Goal: Task Accomplishment & Management: Complete application form

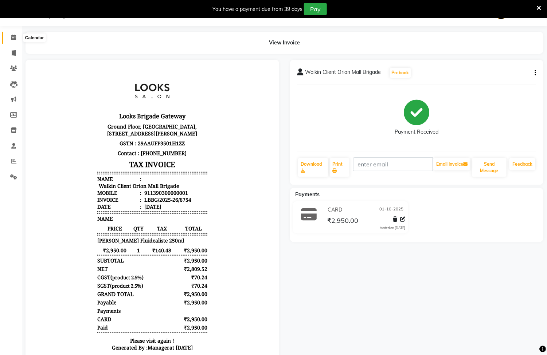
drag, startPoint x: 15, startPoint y: 36, endPoint x: 20, endPoint y: 37, distance: 4.8
click at [15, 36] on icon at bounding box center [13, 37] width 5 height 5
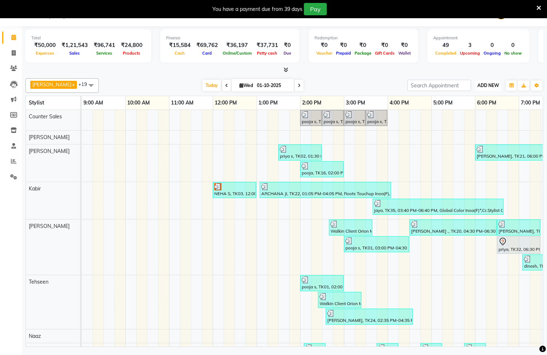
click at [492, 87] on span "ADD NEW" at bounding box center [487, 85] width 21 height 5
click at [464, 119] on link "Add Expense" at bounding box center [472, 118] width 58 height 9
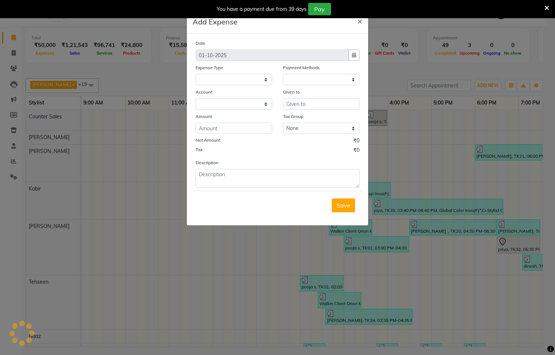
select select "1"
select select "8121"
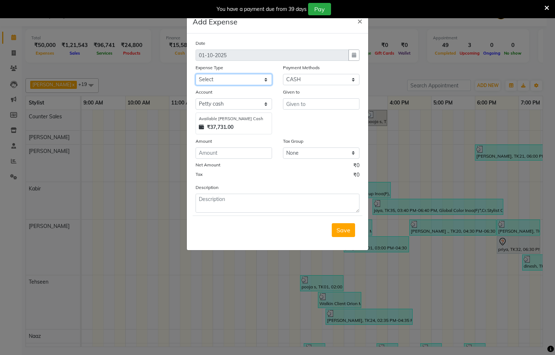
click at [221, 80] on select "Select Accommodation Aesthetics Bank Deposit BLINKIT Cash Handover Client Refun…" at bounding box center [234, 79] width 77 height 11
click at [342, 172] on div "Tax ₹0" at bounding box center [278, 175] width 164 height 9
click at [357, 23] on span "×" at bounding box center [359, 20] width 5 height 11
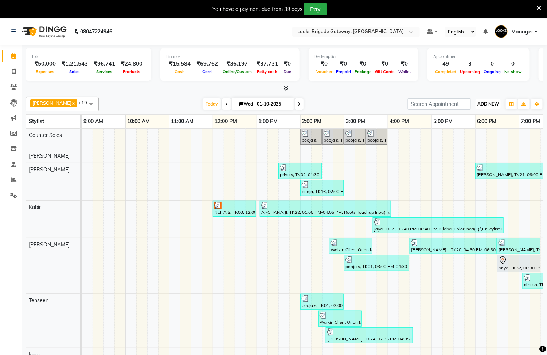
click at [493, 102] on span "ADD NEW" at bounding box center [487, 103] width 21 height 5
click at [465, 137] on link "Add Expense" at bounding box center [472, 137] width 58 height 9
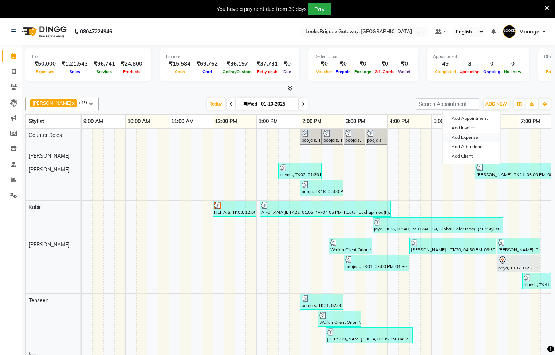
select select "1"
select select "8121"
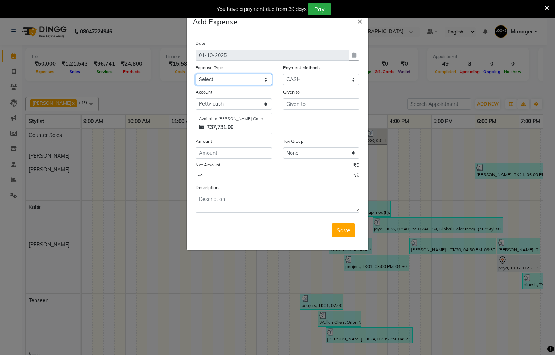
drag, startPoint x: 214, startPoint y: 76, endPoint x: 235, endPoint y: 87, distance: 24.1
click at [217, 79] on select "Select Accommodation Aesthetics Bank Deposit BLINKIT Cash Handover Client Refun…" at bounding box center [234, 79] width 77 height 11
select select "25010"
click at [196, 74] on select "Select Accommodation Aesthetics Bank Deposit BLINKIT Cash Handover Client Refun…" at bounding box center [234, 79] width 77 height 11
click at [313, 107] on input "text" at bounding box center [321, 103] width 77 height 11
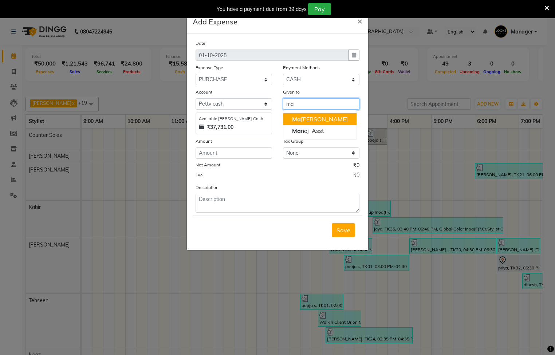
drag, startPoint x: 327, startPoint y: 115, endPoint x: 258, endPoint y: 136, distance: 71.5
click at [326, 116] on button "Ma nager" at bounding box center [319, 119] width 73 height 12
type input "Manager"
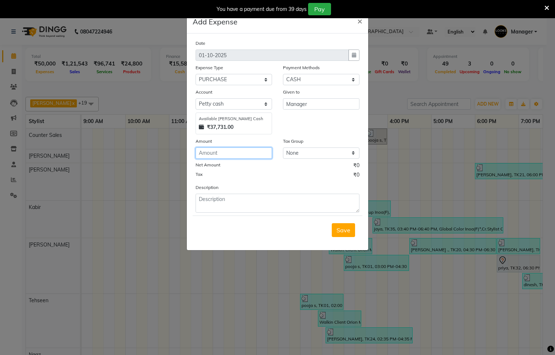
click at [232, 149] on input "number" at bounding box center [234, 153] width 77 height 11
type input "9000"
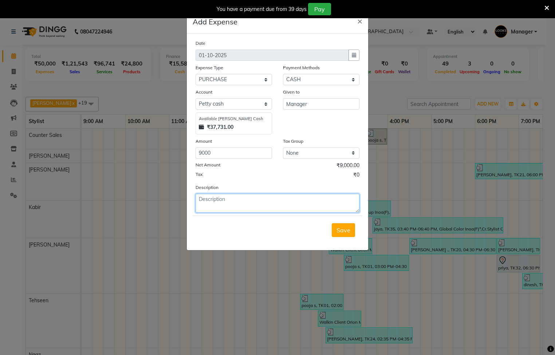
click at [227, 204] on textarea at bounding box center [278, 203] width 164 height 19
type textarea "brightning peel off mask"
click at [338, 232] on span "Save" at bounding box center [344, 230] width 14 height 7
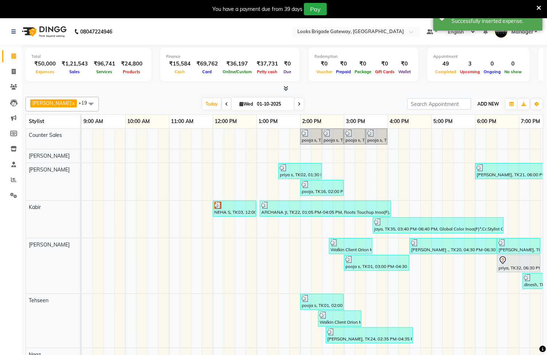
click at [482, 103] on span "ADD NEW" at bounding box center [487, 103] width 21 height 5
click at [468, 137] on link "Add Expense" at bounding box center [472, 137] width 58 height 9
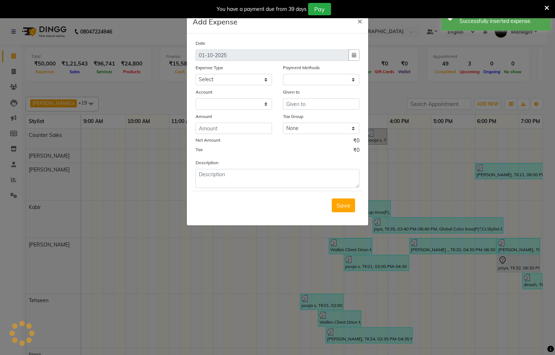
select select "1"
select select "8121"
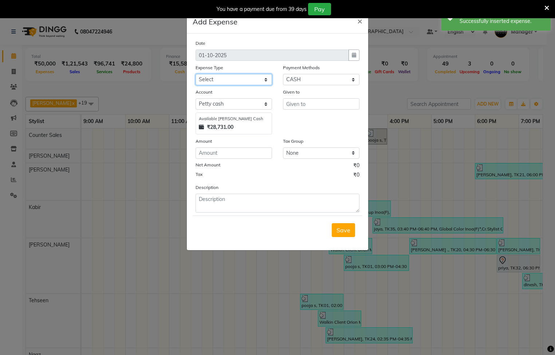
click at [246, 82] on select "Select Accommodation Aesthetics Bank Deposit BLINKIT Cash Handover Client Refun…" at bounding box center [234, 79] width 77 height 11
select select "23704"
click at [196, 74] on select "Select Accommodation Aesthetics Bank Deposit BLINKIT Cash Handover Client Refun…" at bounding box center [234, 79] width 77 height 11
click at [304, 100] on input "text" at bounding box center [321, 103] width 77 height 11
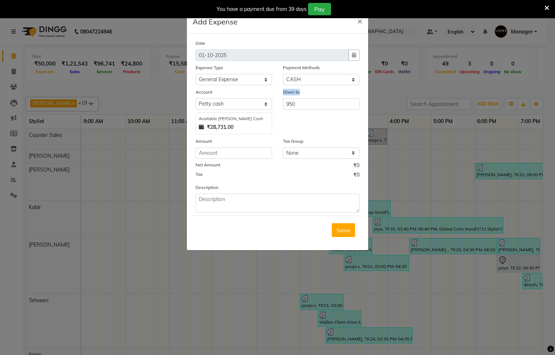
drag, startPoint x: 316, startPoint y: 95, endPoint x: 293, endPoint y: 101, distance: 23.9
click at [293, 101] on div "Given to 950" at bounding box center [321, 111] width 87 height 46
drag, startPoint x: 297, startPoint y: 102, endPoint x: 264, endPoint y: 104, distance: 32.1
click at [264, 104] on div "Account Select Petty cash Available Petty Cash ₹28,731.00 Given to 950" at bounding box center [277, 111] width 175 height 46
click at [292, 118] on span "Ma" at bounding box center [296, 118] width 9 height 7
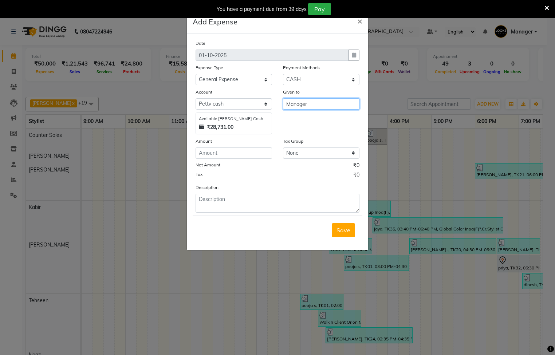
type input "Manager"
click at [232, 160] on div "Date 01-10-2025 Expense Type Select Accommodation Aesthetics Bank Deposit BLINK…" at bounding box center [278, 125] width 164 height 173
click at [230, 151] on input "number" at bounding box center [234, 153] width 77 height 11
type input "950"
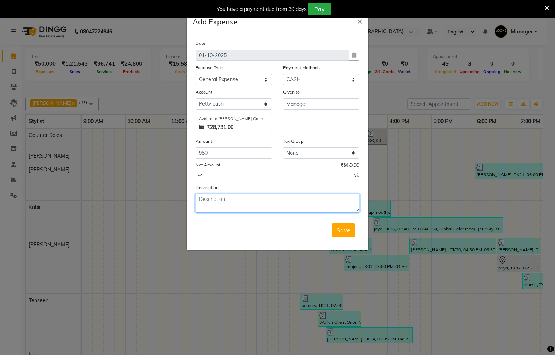
click at [237, 200] on textarea at bounding box center [278, 203] width 164 height 19
type textarea "lemon tea, milk & water"
click at [345, 231] on span "Save" at bounding box center [344, 230] width 14 height 7
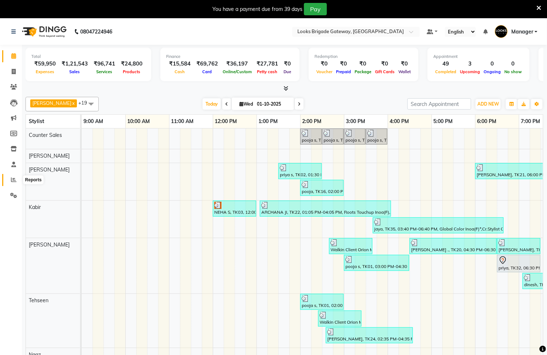
click at [11, 178] on icon at bounding box center [13, 179] width 5 height 5
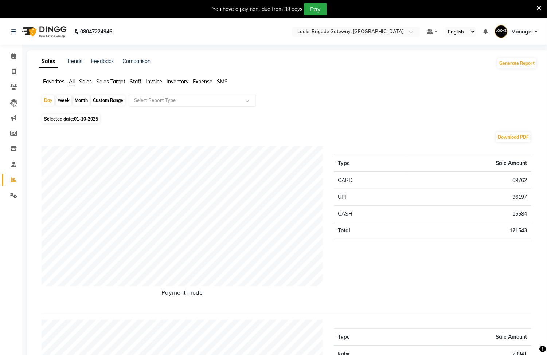
click at [205, 100] on input "text" at bounding box center [185, 100] width 105 height 7
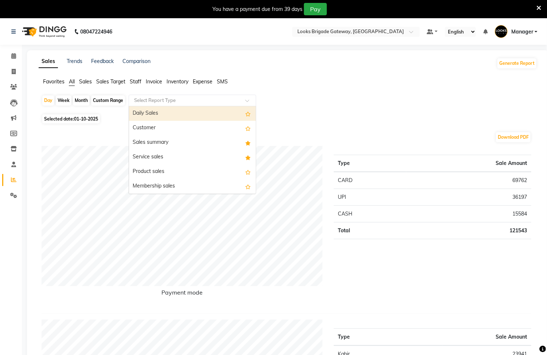
click at [205, 81] on span "Expense" at bounding box center [203, 81] width 20 height 7
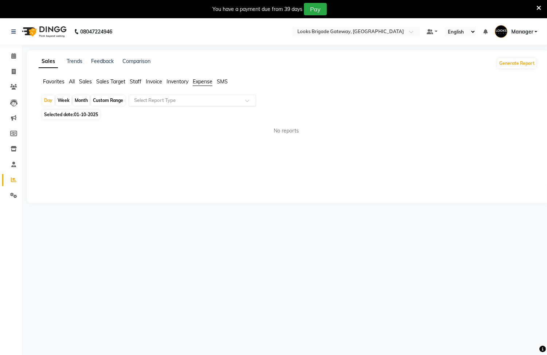
click at [199, 102] on input "text" at bounding box center [185, 100] width 105 height 7
click at [179, 127] on div "Expense" at bounding box center [192, 128] width 127 height 15
select select "full_report"
select select "pdf"
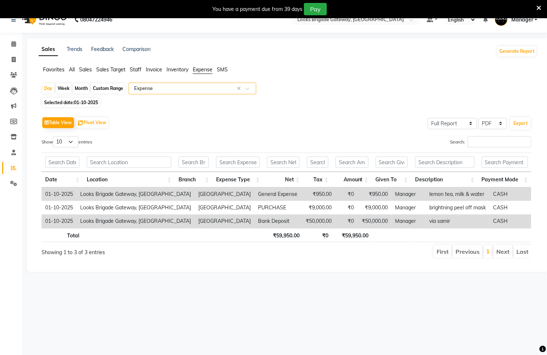
scroll to position [19, 0]
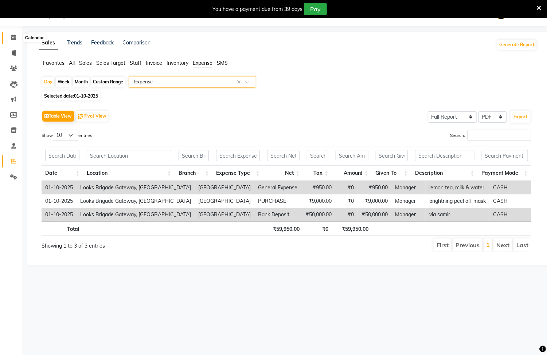
click at [17, 40] on span at bounding box center [13, 38] width 13 height 8
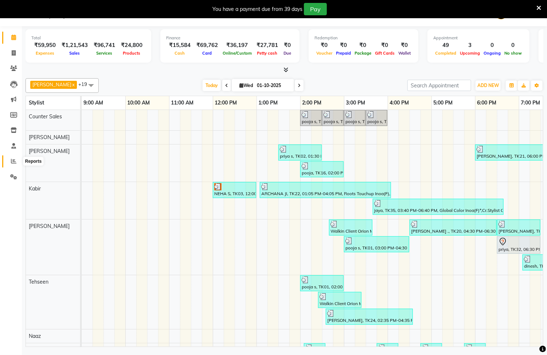
click at [15, 164] on span at bounding box center [13, 161] width 13 height 8
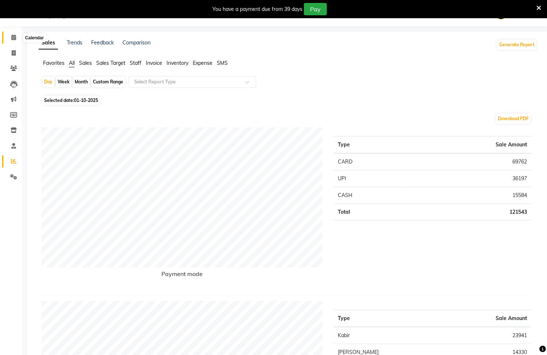
click at [12, 36] on icon at bounding box center [13, 37] width 5 height 5
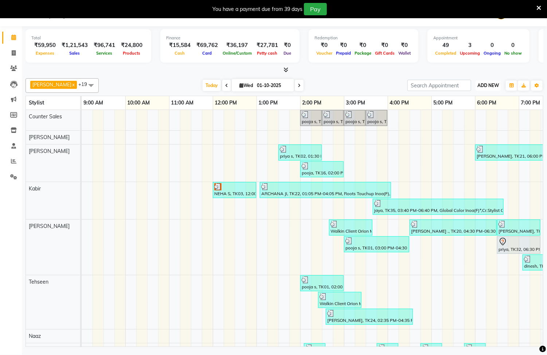
click at [483, 86] on span "ADD NEW" at bounding box center [487, 85] width 21 height 5
click at [462, 117] on link "Add Expense" at bounding box center [472, 118] width 58 height 9
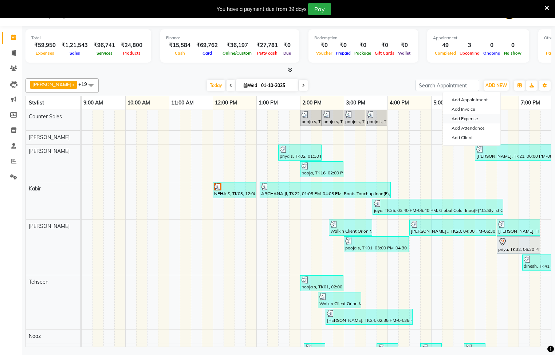
select select "1"
select select "8121"
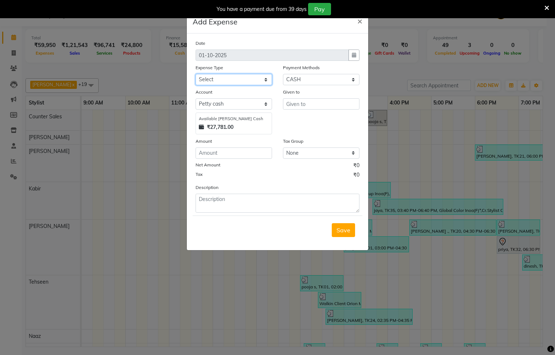
click at [216, 80] on select "Select Accommodation Aesthetics Bank Deposit BLINKIT Cash Handover Client Refun…" at bounding box center [234, 79] width 77 height 11
select select "23704"
click at [196, 74] on select "Select Accommodation Aesthetics Bank Deposit BLINKIT Cash Handover Client Refun…" at bounding box center [234, 79] width 77 height 11
click at [316, 105] on input "text" at bounding box center [321, 103] width 77 height 11
type input "2"
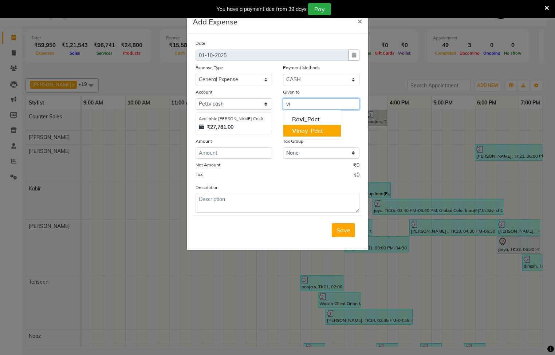
click at [304, 130] on ngb-highlight "Vi nay_Pdct" at bounding box center [307, 130] width 31 height 7
type input "Vinay_Pdct"
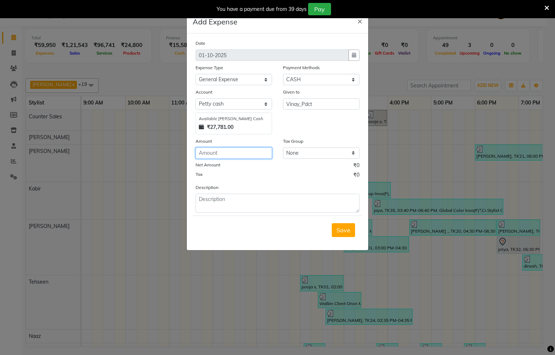
click at [244, 153] on input "number" at bounding box center [234, 153] width 77 height 11
type input "250"
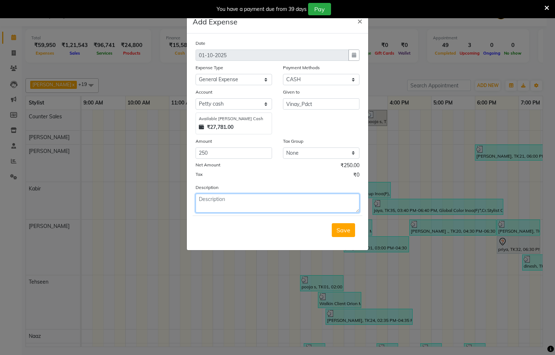
click at [230, 206] on textarea at bounding box center [278, 203] width 164 height 19
type textarea "pooja flower"
click at [340, 230] on span "Save" at bounding box center [344, 230] width 14 height 7
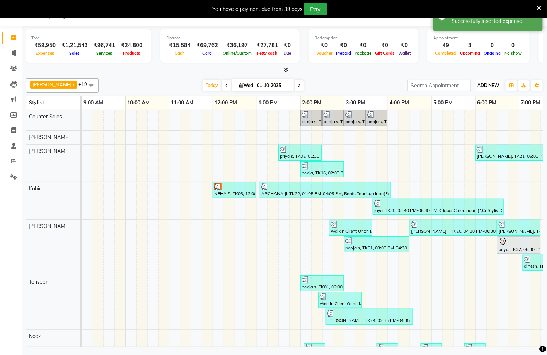
click at [490, 81] on button "ADD NEW Toggle Dropdown" at bounding box center [487, 86] width 25 height 10
click at [470, 117] on link "Add Expense" at bounding box center [472, 118] width 58 height 9
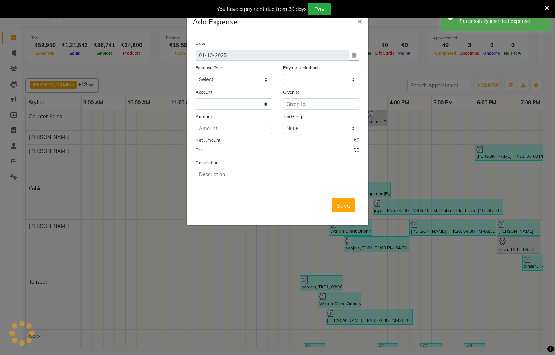
select select "1"
select select "8121"
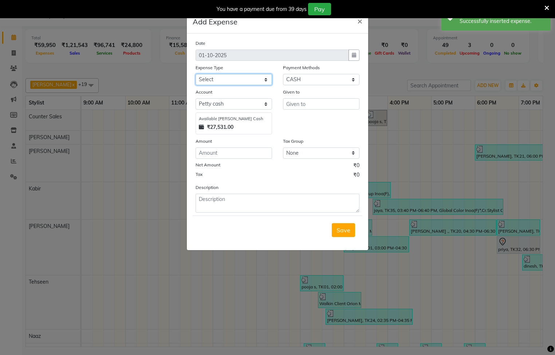
click at [235, 83] on select "Select Accommodation Aesthetics Bank Deposit BLINKIT Cash Handover Client Refun…" at bounding box center [234, 79] width 77 height 11
select select "24170"
click at [196, 74] on select "Select Accommodation Aesthetics Bank Deposit BLINKIT Cash Handover Client Refun…" at bounding box center [234, 79] width 77 height 11
click at [318, 106] on input "text" at bounding box center [321, 103] width 77 height 11
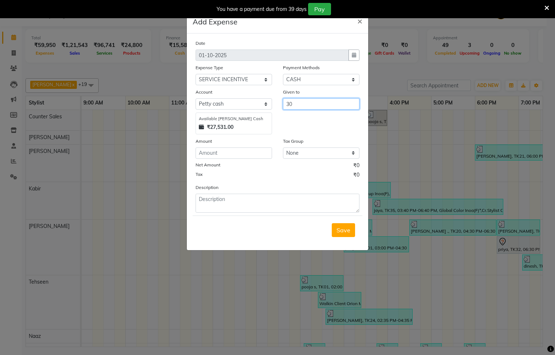
type input "3"
click at [300, 133] on ngb-highlight "V inay_Pdct" at bounding box center [307, 130] width 31 height 7
type input "Vinay_Pdct"
click at [221, 147] on div "Amount" at bounding box center [234, 142] width 77 height 10
click at [225, 154] on input "number" at bounding box center [234, 153] width 77 height 11
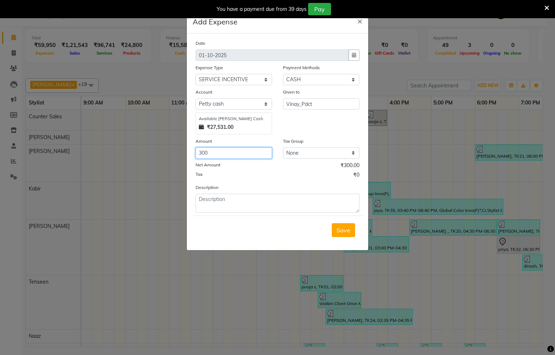
type input "300"
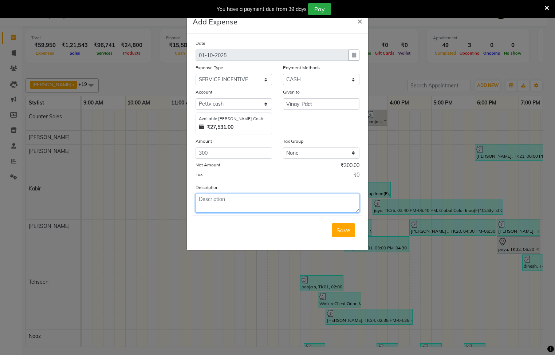
click at [235, 199] on textarea at bounding box center [278, 203] width 164 height 19
type textarea "body massage incentive"
click at [346, 231] on span "Save" at bounding box center [344, 230] width 14 height 7
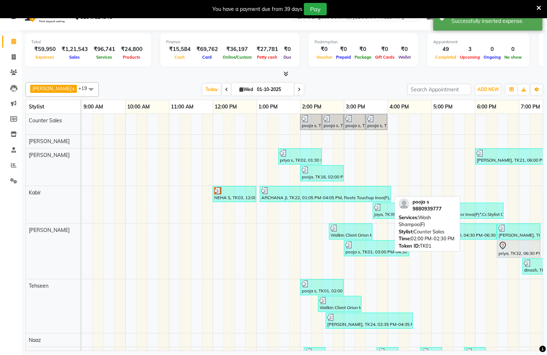
scroll to position [19, 0]
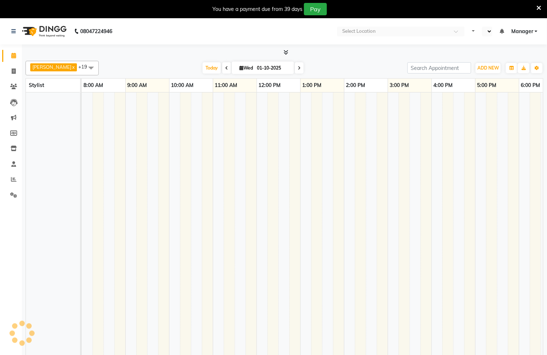
select select "en"
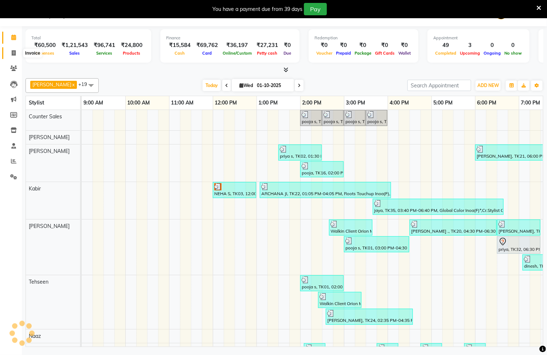
click at [15, 54] on icon at bounding box center [14, 52] width 4 height 5
select select "service"
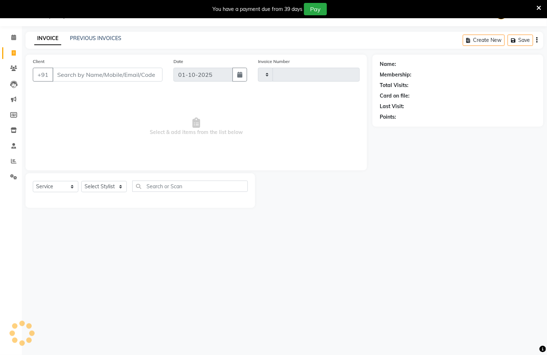
type input "6755"
select select "8944"
click at [87, 73] on input "Client" at bounding box center [107, 75] width 110 height 14
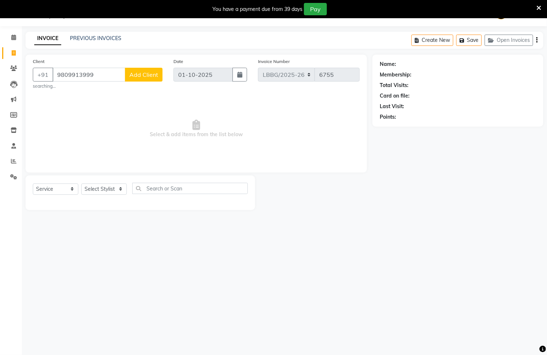
type input "9809913999"
click at [137, 83] on small "searching..." at bounding box center [98, 86] width 130 height 7
click at [137, 77] on span "Add Client" at bounding box center [143, 74] width 29 height 7
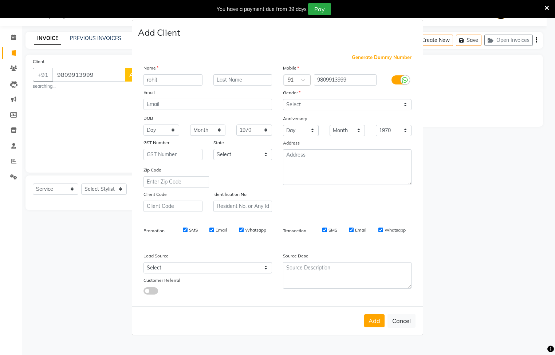
type input "rohit"
click at [303, 107] on select "Select Male Female Other Prefer Not To Say" at bounding box center [347, 104] width 129 height 11
select select "male"
click at [283, 99] on select "Select Male Female Other Prefer Not To Say" at bounding box center [347, 104] width 129 height 11
click at [374, 321] on button "Add" at bounding box center [374, 320] width 20 height 13
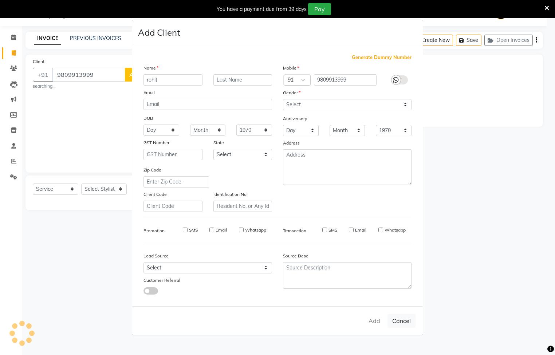
select select
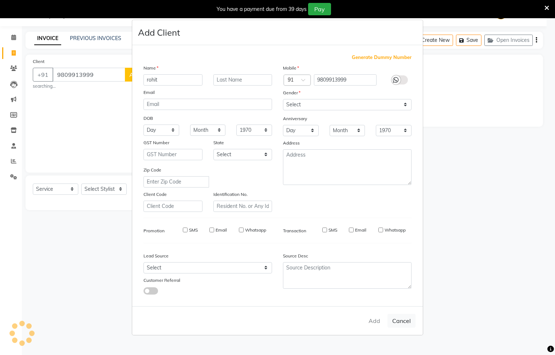
select select
checkbox input "false"
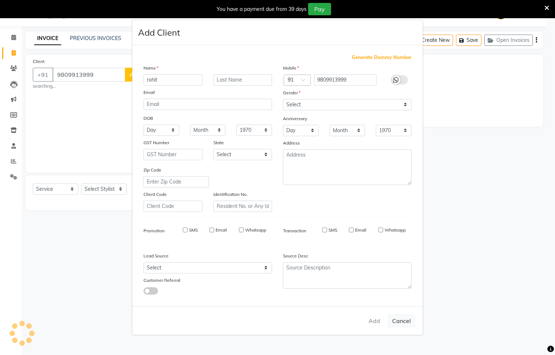
checkbox input "false"
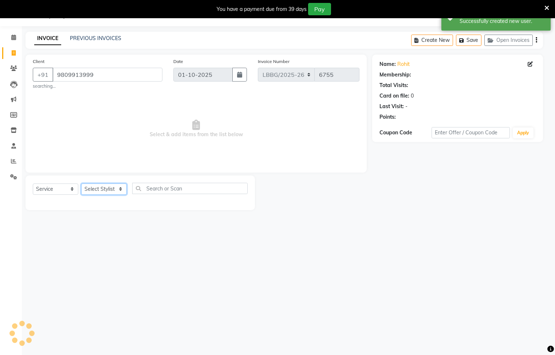
select select "1: Object"
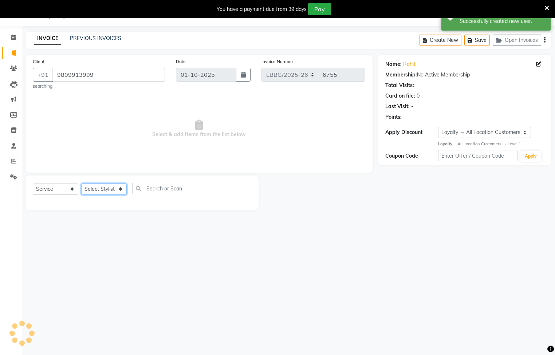
click at [108, 192] on select "Select Stylist Ayyub Bipasha_Nails Counter Sales Inder_Asst Joseph Kabir Kartik…" at bounding box center [104, 189] width 46 height 11
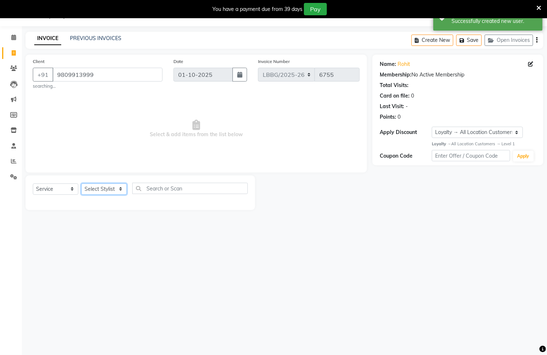
select select "90472"
click at [81, 184] on select "Select Stylist Ayyub Bipasha_Nails Counter Sales Inder_Asst Joseph Kabir Kartik…" at bounding box center [104, 189] width 46 height 11
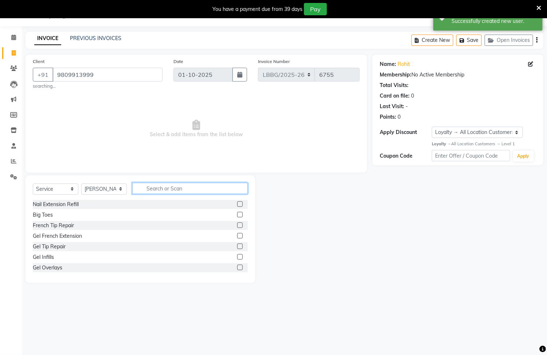
click at [150, 187] on input "text" at bounding box center [189, 188] width 115 height 11
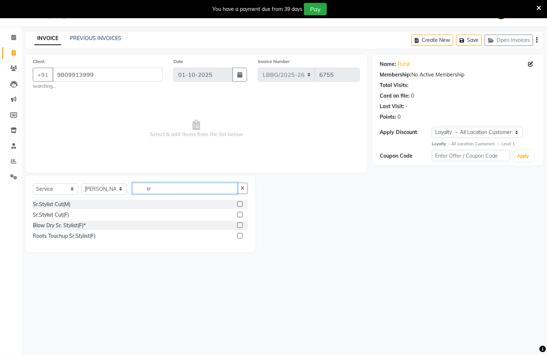
type input "sr"
click at [240, 205] on label at bounding box center [239, 203] width 5 height 5
click at [240, 205] on input "checkbox" at bounding box center [239, 204] width 5 height 5
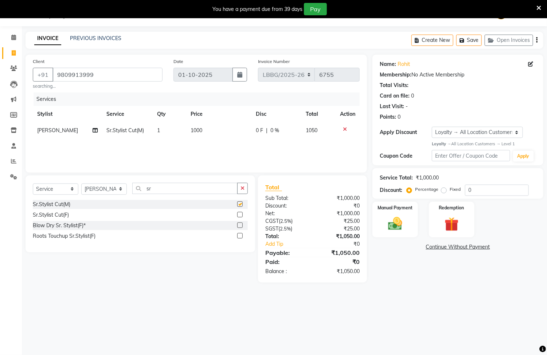
checkbox input "false"
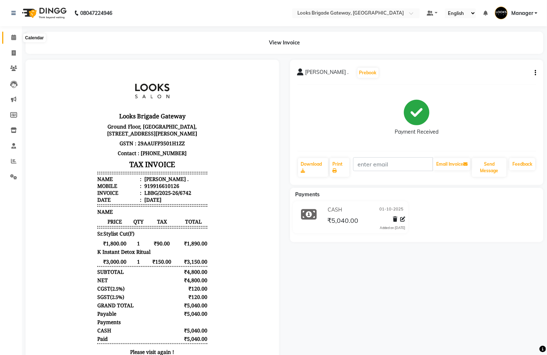
click at [12, 35] on icon at bounding box center [13, 37] width 5 height 5
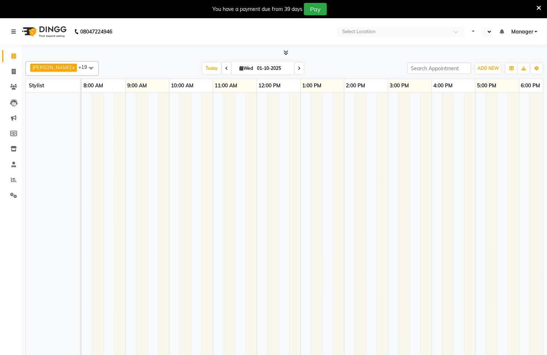
select select "en"
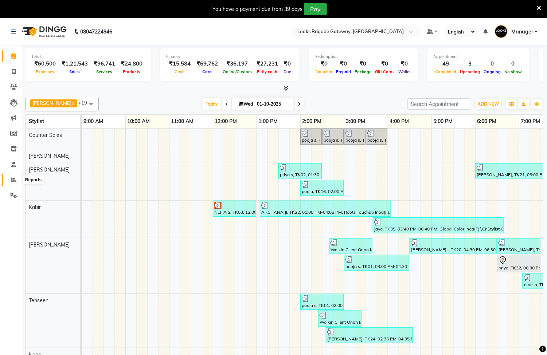
click at [16, 181] on span at bounding box center [13, 180] width 13 height 8
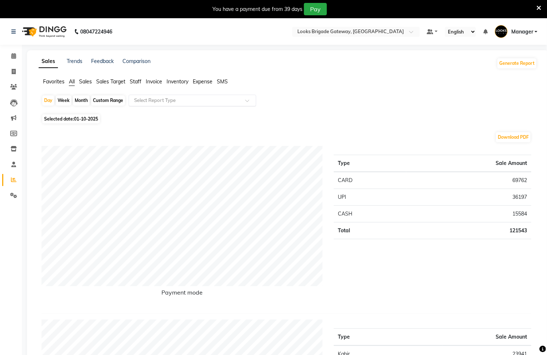
click at [211, 98] on input "text" at bounding box center [185, 100] width 105 height 7
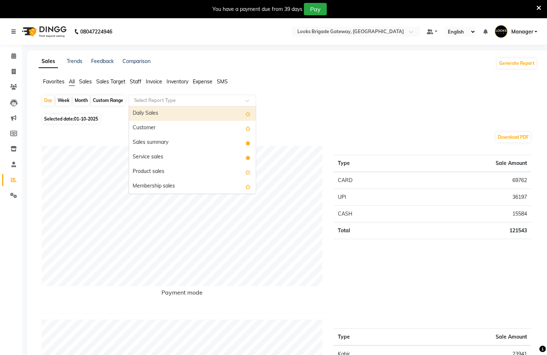
click at [197, 82] on span "Expense" at bounding box center [203, 81] width 20 height 7
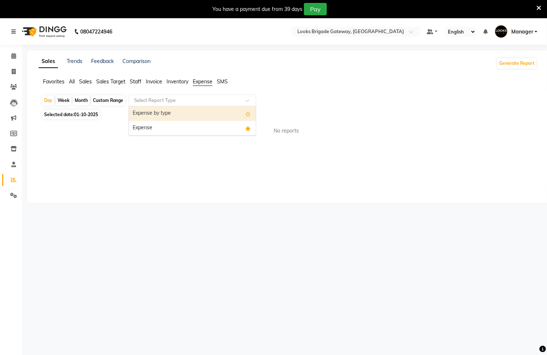
click at [191, 103] on input "text" at bounding box center [185, 100] width 105 height 7
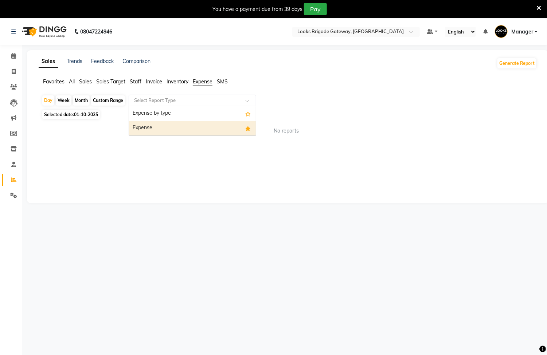
click at [192, 127] on div "Expense" at bounding box center [192, 128] width 127 height 15
select select "full_report"
select select "pdf"
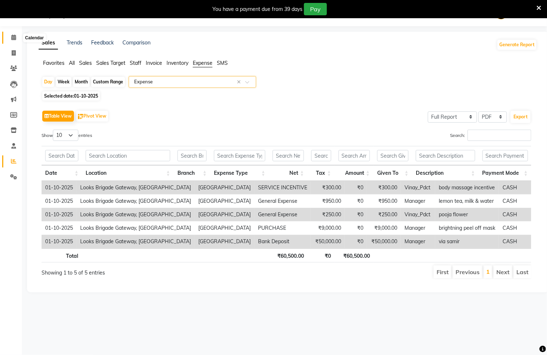
click at [11, 40] on icon at bounding box center [13, 37] width 5 height 5
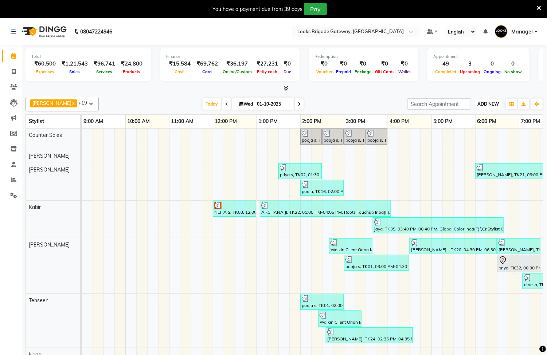
click at [483, 104] on span "ADD NEW" at bounding box center [487, 103] width 21 height 5
click at [467, 138] on link "Add Expense" at bounding box center [472, 137] width 58 height 9
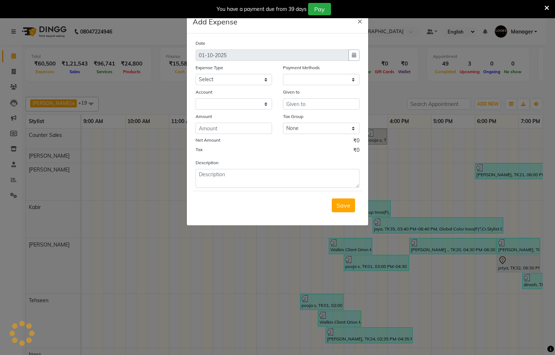
select select "1"
select select "8121"
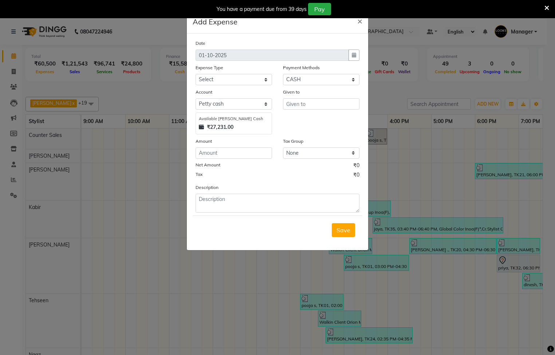
click at [232, 86] on div "Date [DATE] Expense Type Select Accommodation Aesthetics Bank Deposit BLINKIT C…" at bounding box center [278, 125] width 164 height 173
click at [223, 78] on select "Select Accommodation Aesthetics Bank Deposit BLINKIT Cash Handover Client Refun…" at bounding box center [234, 79] width 77 height 11
select select "24944"
click at [196, 74] on select "Select Accommodation Aesthetics Bank Deposit BLINKIT Cash Handover Client Refun…" at bounding box center [234, 79] width 77 height 11
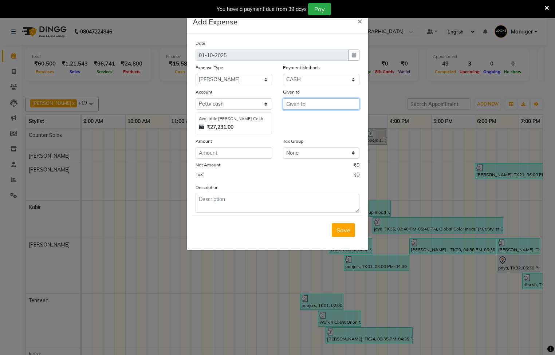
click at [326, 106] on input "text" at bounding box center [321, 103] width 77 height 11
type input "230"
drag, startPoint x: 303, startPoint y: 103, endPoint x: 238, endPoint y: 103, distance: 65.2
click at [238, 103] on div "Account Select Petty cash Available Petty Cash ₹27,231.00 Given to 230" at bounding box center [277, 111] width 175 height 46
click at [302, 116] on ngb-highlight "Ma nager" at bounding box center [320, 118] width 56 height 7
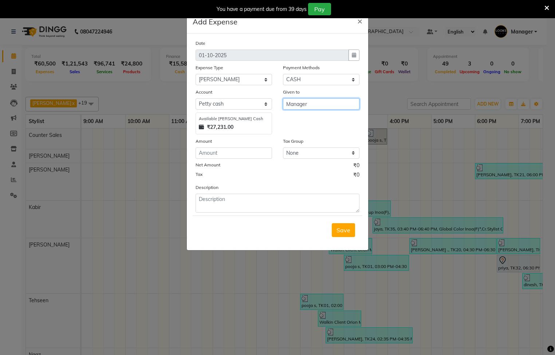
type input "Manager"
click at [233, 155] on input "number" at bounding box center [234, 153] width 77 height 11
type input "230"
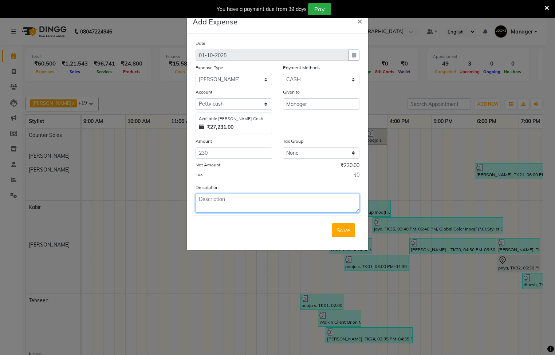
click at [244, 205] on textarea at bounding box center [278, 203] width 164 height 19
type textarea "porter"
click at [340, 229] on span "Save" at bounding box center [344, 230] width 14 height 7
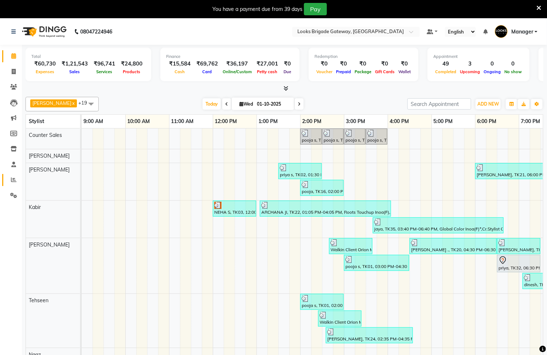
click at [9, 180] on span at bounding box center [13, 180] width 13 height 8
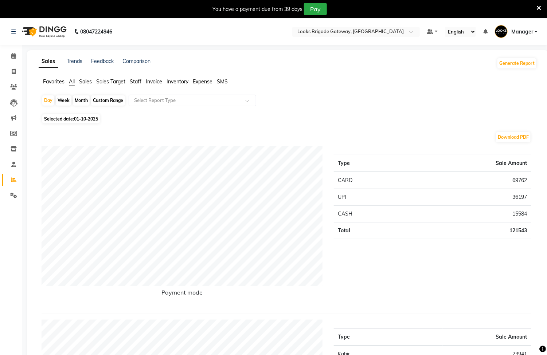
click at [137, 79] on span "Staff" at bounding box center [136, 81] width 12 height 7
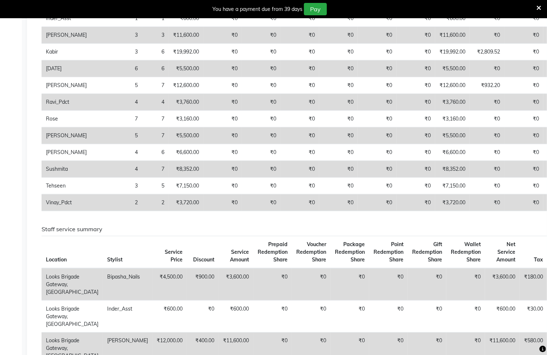
scroll to position [164, 0]
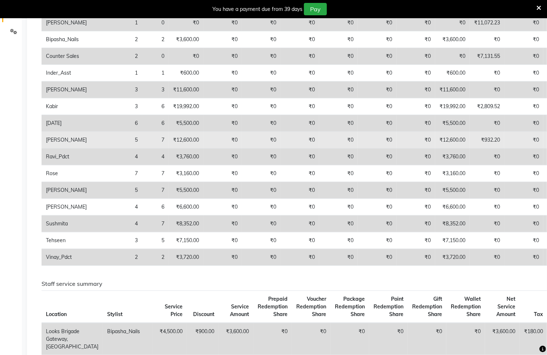
click at [281, 136] on td "₹0" at bounding box center [300, 140] width 39 height 17
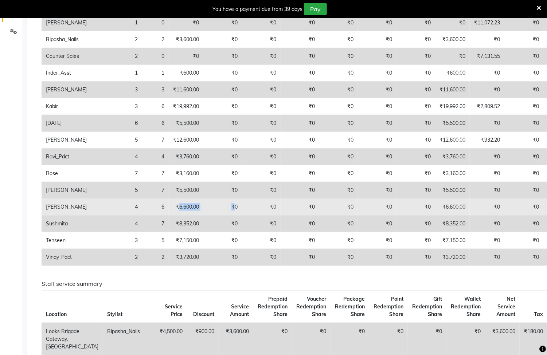
drag, startPoint x: 143, startPoint y: 209, endPoint x: 201, endPoint y: 213, distance: 58.1
click at [201, 213] on tr "[PERSON_NAME] 4 6 ₹6,600.00 ₹0 ₹0 ₹0 ₹0 ₹0 ₹0 ₹6,600.00 ₹0 ₹0 ₹0 ₹0 ₹0 ₹0" at bounding box center [344, 207] width 605 height 17
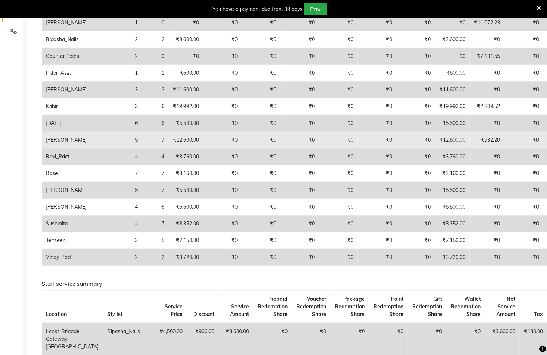
drag, startPoint x: 201, startPoint y: 213, endPoint x: 233, endPoint y: 146, distance: 74.0
click at [242, 146] on td "₹0" at bounding box center [261, 140] width 39 height 17
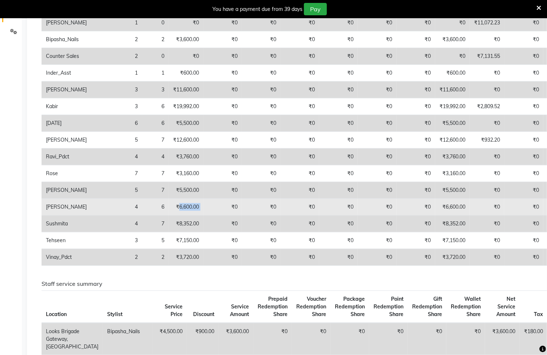
drag, startPoint x: 144, startPoint y: 210, endPoint x: 175, endPoint y: 212, distance: 31.0
click at [175, 212] on tr "[PERSON_NAME] 4 6 ₹6,600.00 ₹0 ₹0 ₹0 ₹0 ₹0 ₹0 ₹6,600.00 ₹0 ₹0 ₹0 ₹0 ₹0 ₹0" at bounding box center [344, 207] width 605 height 17
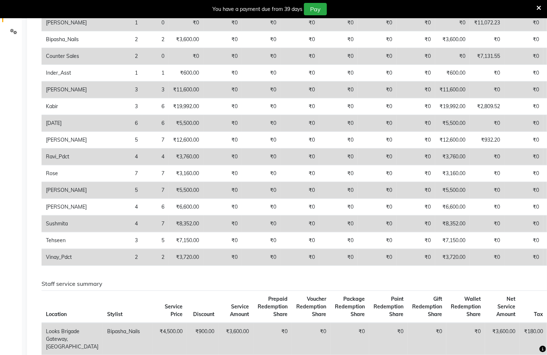
drag, startPoint x: 175, startPoint y: 212, endPoint x: 129, endPoint y: 231, distance: 49.7
click at [142, 231] on td "7" at bounding box center [155, 224] width 27 height 17
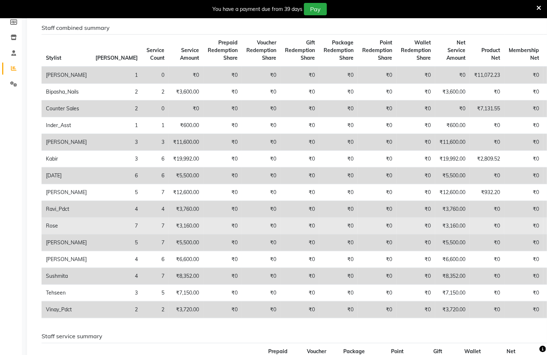
scroll to position [0, 0]
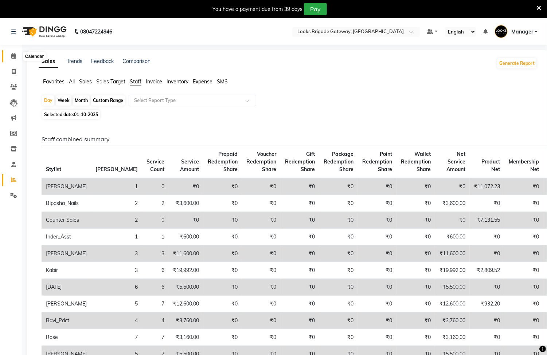
drag, startPoint x: 9, startPoint y: 54, endPoint x: 20, endPoint y: 59, distance: 12.4
click at [9, 54] on span at bounding box center [13, 56] width 13 height 8
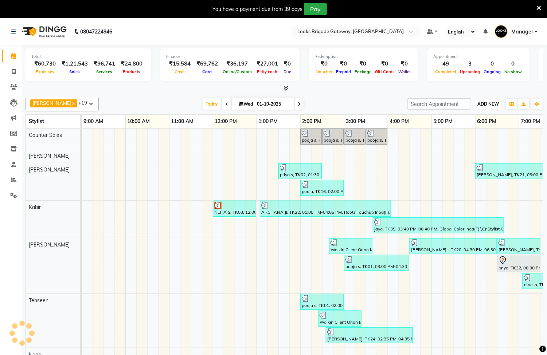
click at [487, 104] on span "ADD NEW" at bounding box center [487, 103] width 21 height 5
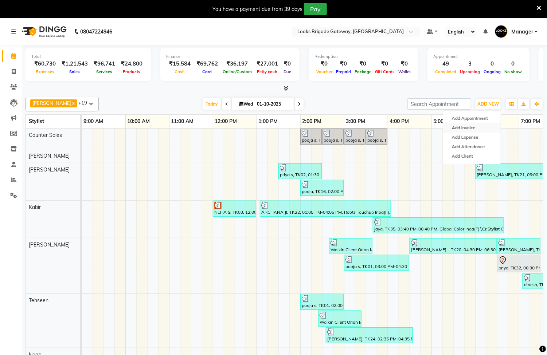
click at [471, 126] on link "Add Invoice" at bounding box center [472, 127] width 58 height 9
select select "service"
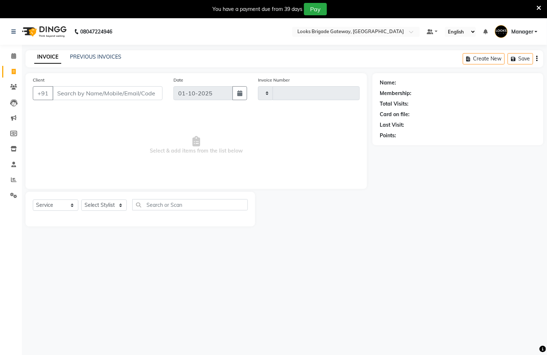
type input "6755"
select select "8944"
click at [96, 91] on input "Client" at bounding box center [107, 93] width 110 height 14
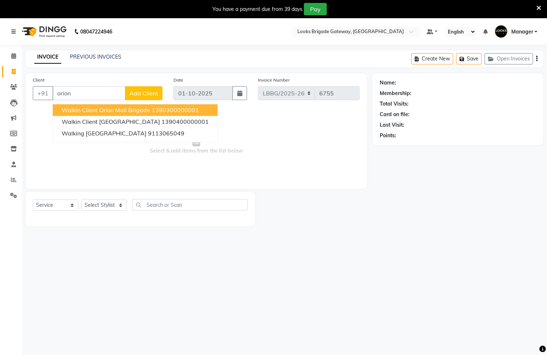
click at [142, 113] on span "Walkin Client Orion Mall Brigade" at bounding box center [106, 110] width 89 height 7
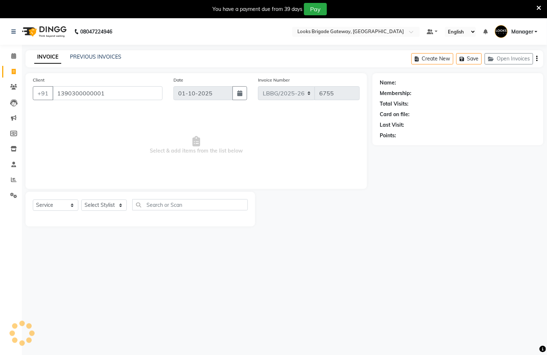
type input "1390300000001"
select select "1: Object"
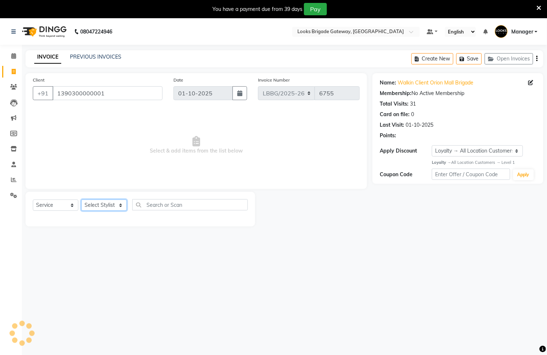
drag, startPoint x: 110, startPoint y: 207, endPoint x: 110, endPoint y: 203, distance: 4.4
click at [110, 207] on select "Select Stylist Ayyub Bipasha_Nails Counter Sales Inder_Asst Joseph Kabir Kartik…" at bounding box center [104, 205] width 46 height 11
select select "90472"
click at [81, 200] on select "Select Stylist Ayyub Bipasha_Nails Counter Sales Inder_Asst Joseph Kabir Kartik…" at bounding box center [104, 205] width 46 height 11
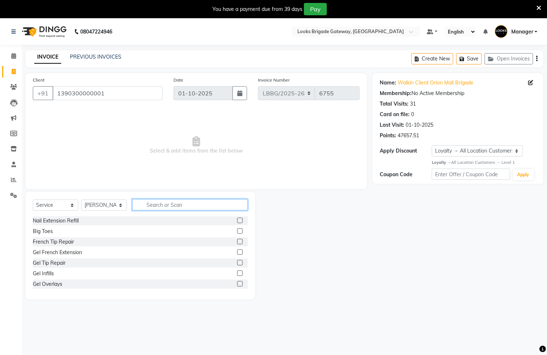
click at [160, 199] on input "text" at bounding box center [189, 204] width 115 height 11
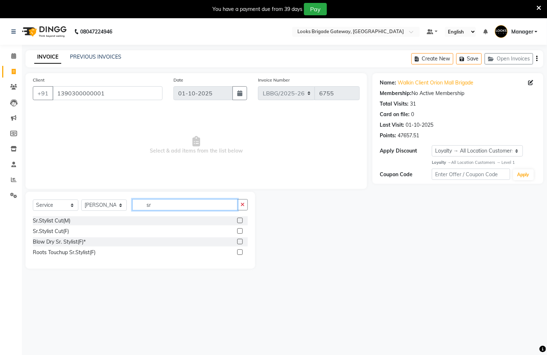
type input "sr"
click at [240, 221] on label at bounding box center [239, 220] width 5 height 5
click at [240, 221] on input "checkbox" at bounding box center [239, 221] width 5 height 5
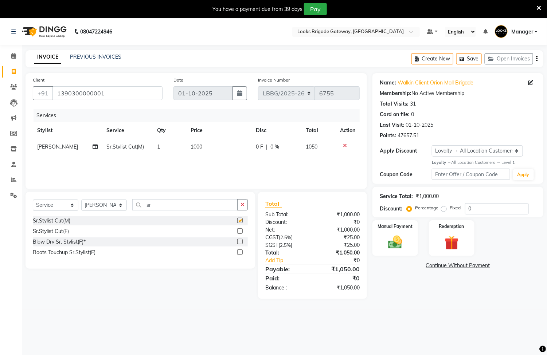
checkbox input "false"
click at [162, 145] on td "1" at bounding box center [170, 147] width 34 height 16
select select "90472"
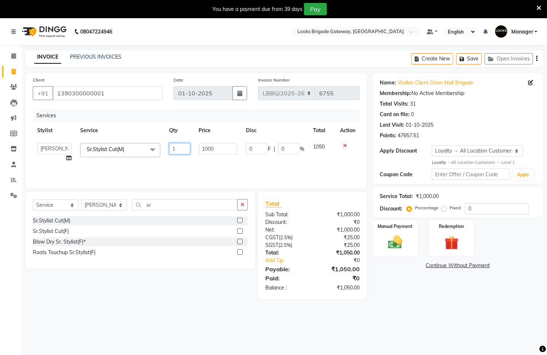
click at [180, 149] on input "1" at bounding box center [179, 148] width 21 height 11
type input "2"
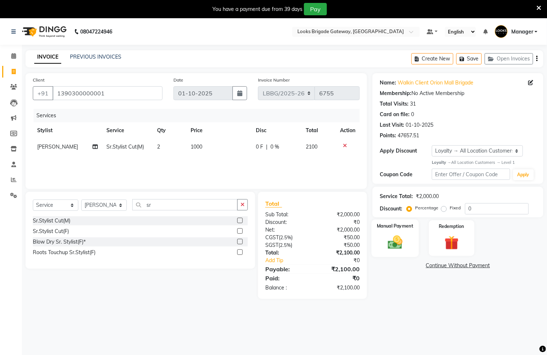
click at [394, 240] on img at bounding box center [395, 242] width 24 height 17
click at [461, 263] on span "CARD" at bounding box center [466, 266] width 16 height 8
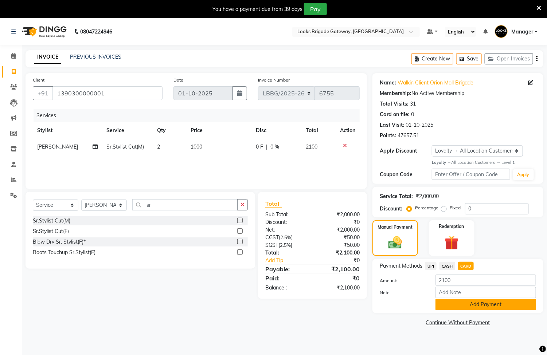
click at [471, 305] on button "Add Payment" at bounding box center [485, 304] width 101 height 11
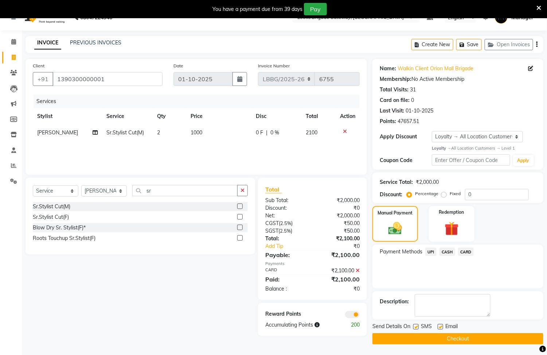
scroll to position [19, 0]
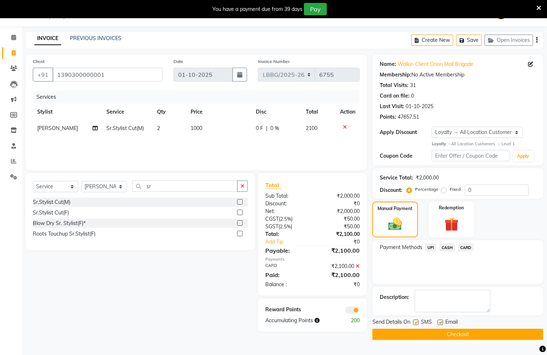
click at [471, 332] on button "Checkout" at bounding box center [457, 334] width 171 height 11
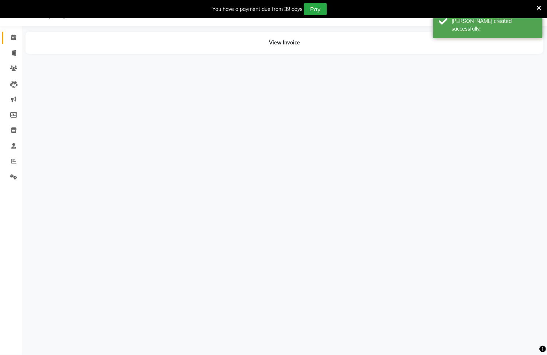
click at [17, 38] on span at bounding box center [13, 38] width 13 height 8
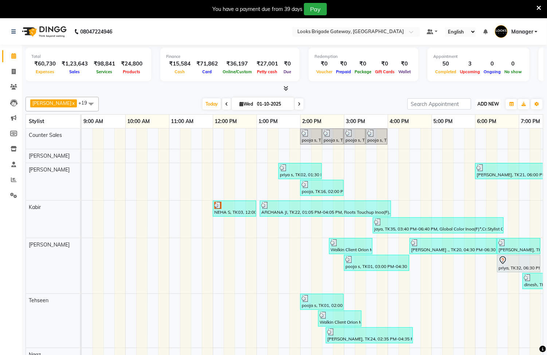
click at [481, 105] on span "ADD NEW" at bounding box center [487, 103] width 21 height 5
click at [471, 139] on link "Add Expense" at bounding box center [472, 137] width 58 height 9
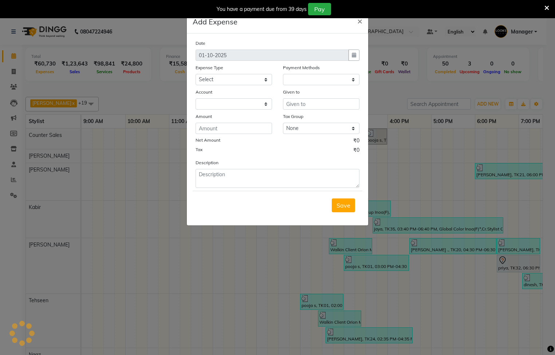
select select
select select "1"
select select "8121"
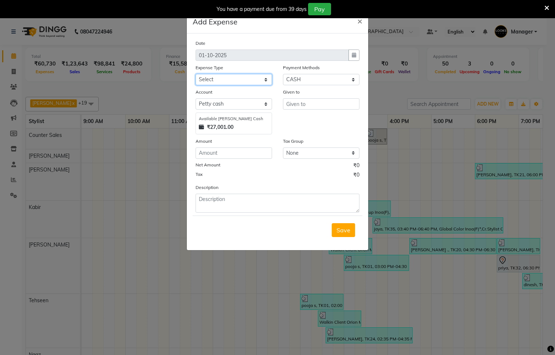
click at [257, 77] on select "Select Accommodation Aesthetics Bank Deposit BLINKIT Cash Handover Client Refun…" at bounding box center [234, 79] width 77 height 11
select select "24070"
click at [196, 74] on select "Select Accommodation Aesthetics Bank Deposit BLINKIT Cash Handover Client Refun…" at bounding box center [234, 79] width 77 height 11
click at [304, 105] on input "text" at bounding box center [321, 103] width 77 height 11
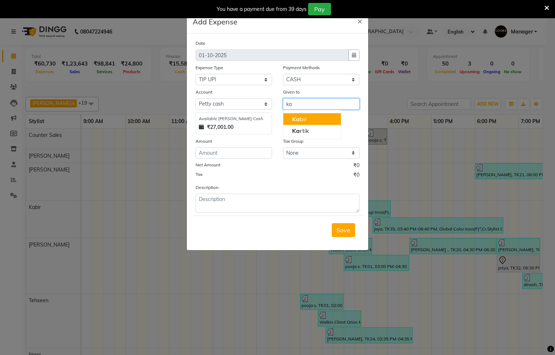
click at [303, 119] on ngb-highlight "Ka bir" at bounding box center [299, 118] width 15 height 7
type input "Kabir"
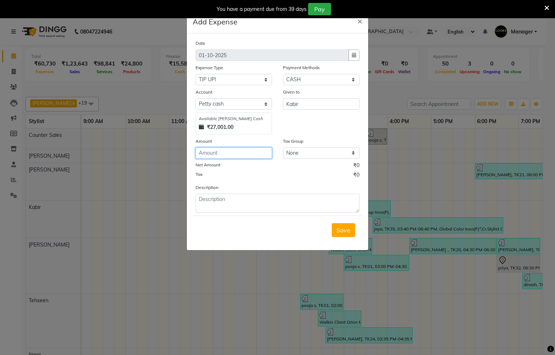
click at [239, 152] on input "number" at bounding box center [234, 153] width 77 height 11
type input "2950"
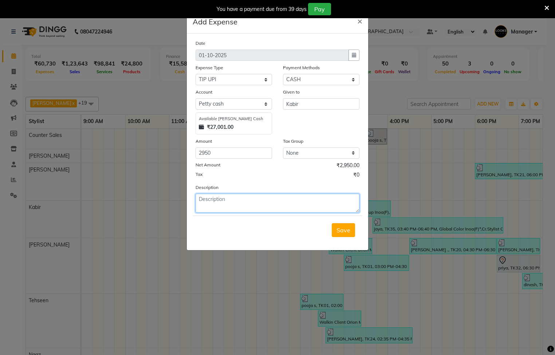
click at [229, 210] on textarea at bounding box center [278, 203] width 164 height 19
type textarea "tip"
click at [345, 231] on span "Save" at bounding box center [344, 230] width 14 height 7
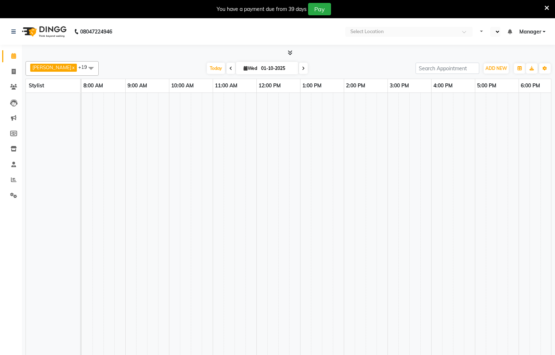
select select "en"
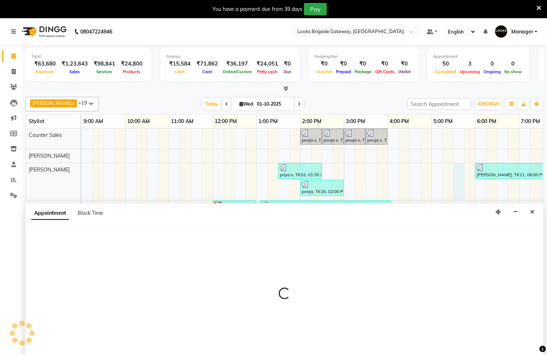
scroll to position [19, 0]
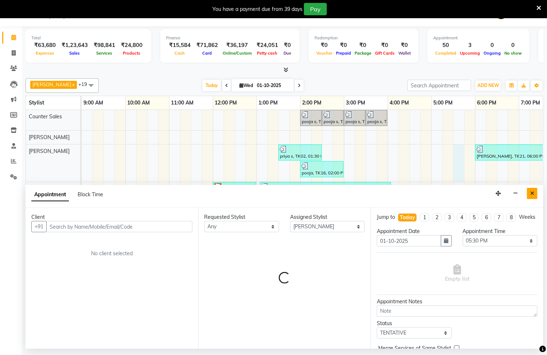
click at [532, 195] on icon "Close" at bounding box center [532, 193] width 4 height 5
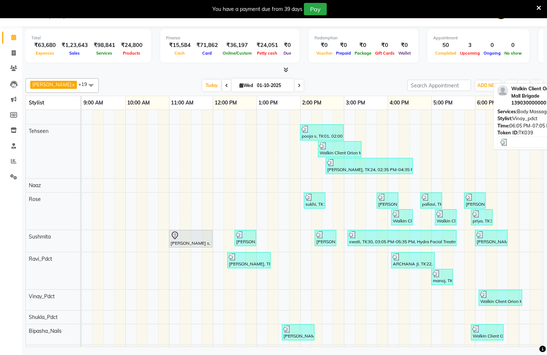
scroll to position [0, 0]
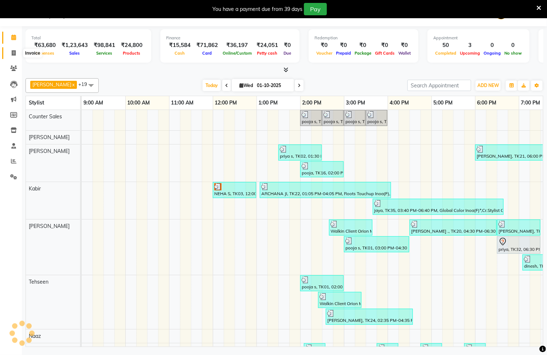
click at [13, 52] on icon at bounding box center [14, 52] width 4 height 5
select select "service"
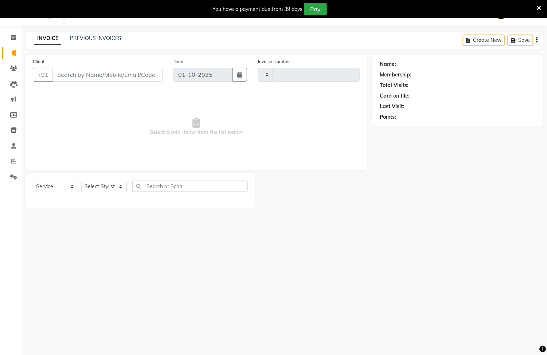
type input "6756"
select select "8944"
click at [87, 34] on div "INVOICE PREVIOUS INVOICES Create New Save Open Invoices" at bounding box center [285, 40] width 518 height 17
click at [91, 38] on link "PREVIOUS INVOICES" at bounding box center [95, 38] width 51 height 7
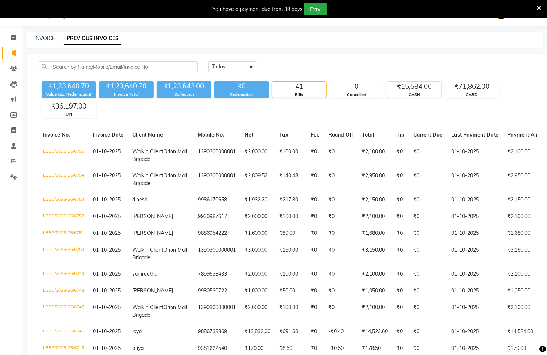
click at [430, 89] on div "₹15,584.00" at bounding box center [414, 87] width 54 height 10
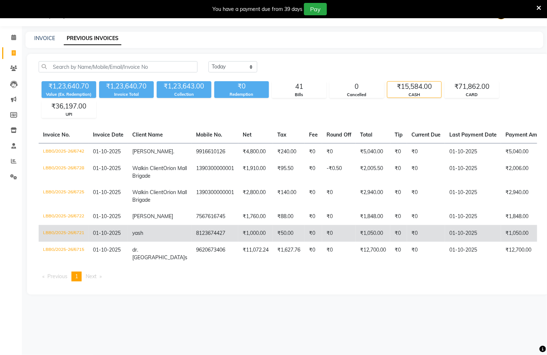
click at [448, 242] on td "01-10-2025" at bounding box center [473, 233] width 56 height 17
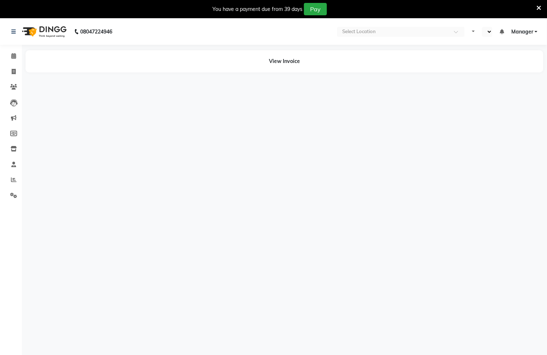
select select "en"
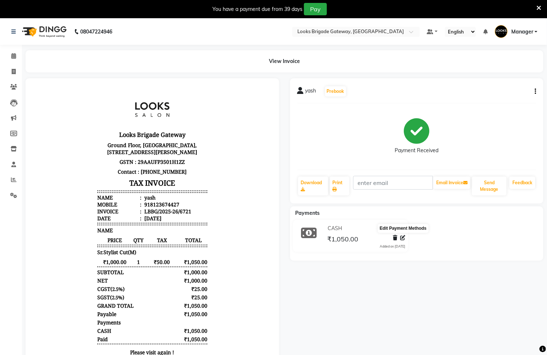
click at [403, 238] on icon at bounding box center [402, 237] width 5 height 5
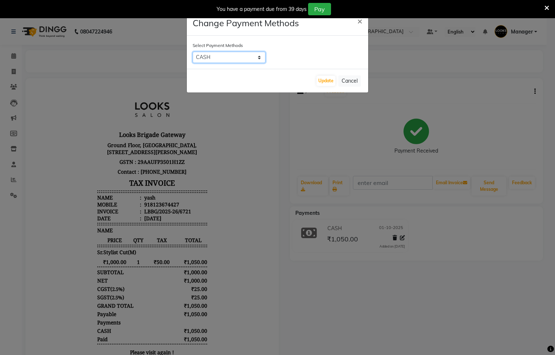
click at [241, 57] on select "UPI CASH CARD" at bounding box center [229, 57] width 73 height 11
select select "2"
click at [193, 52] on select "UPI CASH CARD" at bounding box center [229, 57] width 73 height 11
click at [320, 78] on button "Update" at bounding box center [326, 81] width 19 height 10
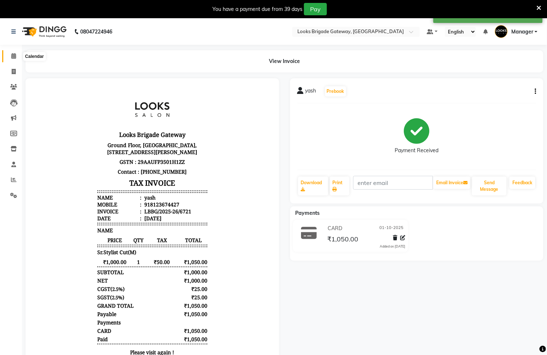
click at [16, 55] on span at bounding box center [13, 56] width 13 height 8
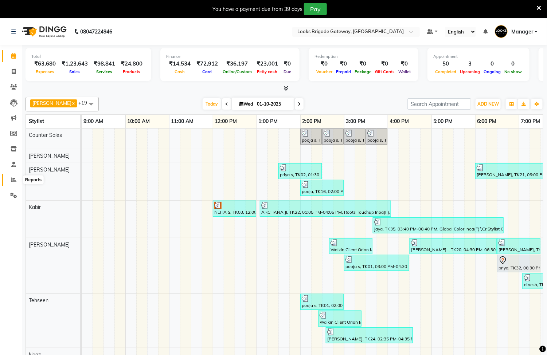
click at [11, 179] on icon at bounding box center [13, 179] width 5 height 5
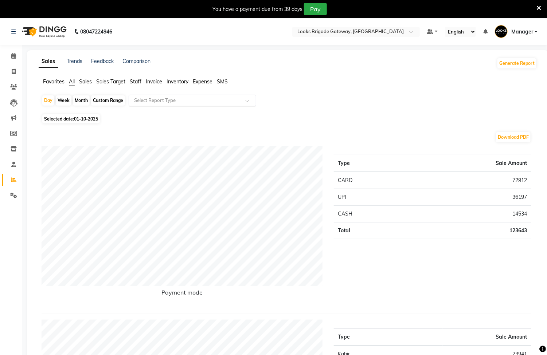
click at [197, 97] on div at bounding box center [192, 100] width 127 height 7
click at [200, 82] on span "Expense" at bounding box center [203, 81] width 20 height 7
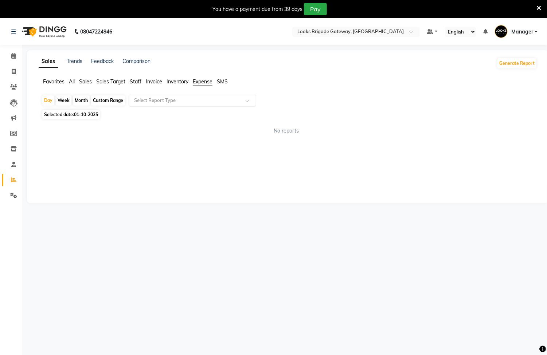
click at [181, 101] on input "text" at bounding box center [185, 100] width 105 height 7
click at [169, 125] on div "Expense" at bounding box center [192, 128] width 127 height 15
select select "full_report"
select select "pdf"
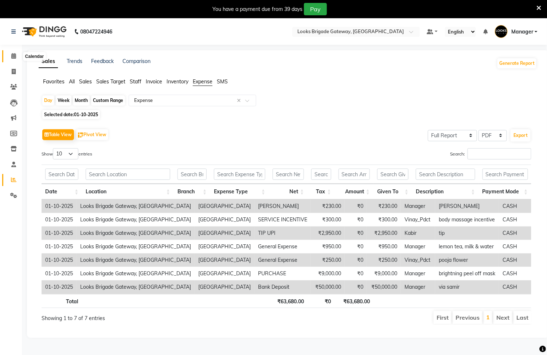
click at [11, 56] on icon at bounding box center [13, 55] width 5 height 5
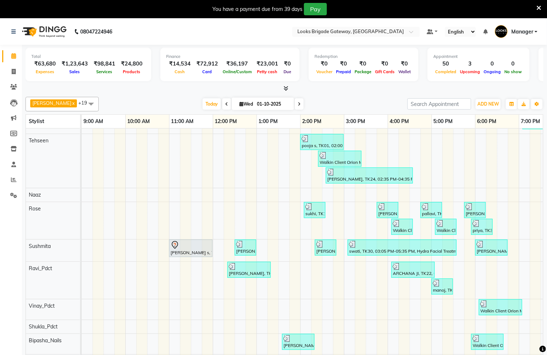
scroll to position [320, 0]
